Goal: Information Seeking & Learning: Find specific page/section

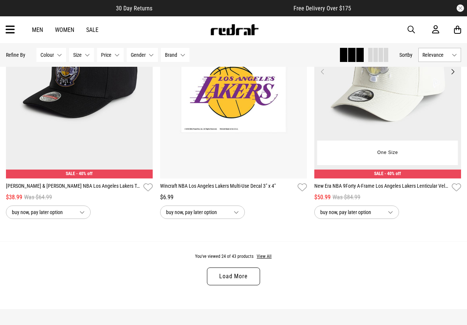
scroll to position [2157, 0]
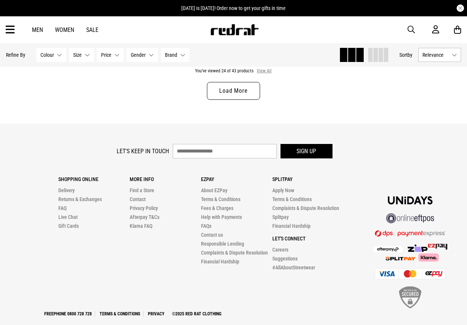
click at [265, 74] on button "View All" at bounding box center [264, 71] width 16 height 7
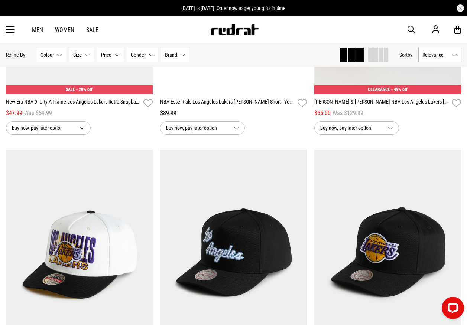
scroll to position [939, 0]
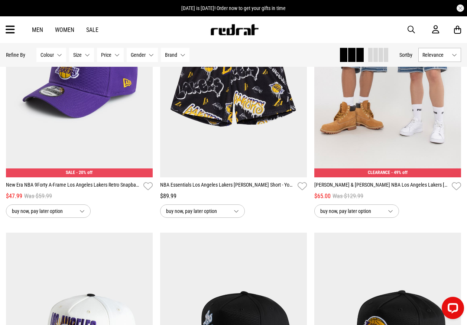
click at [227, 36] on link at bounding box center [234, 33] width 49 height 7
